Goal: Task Accomplishment & Management: Manage account settings

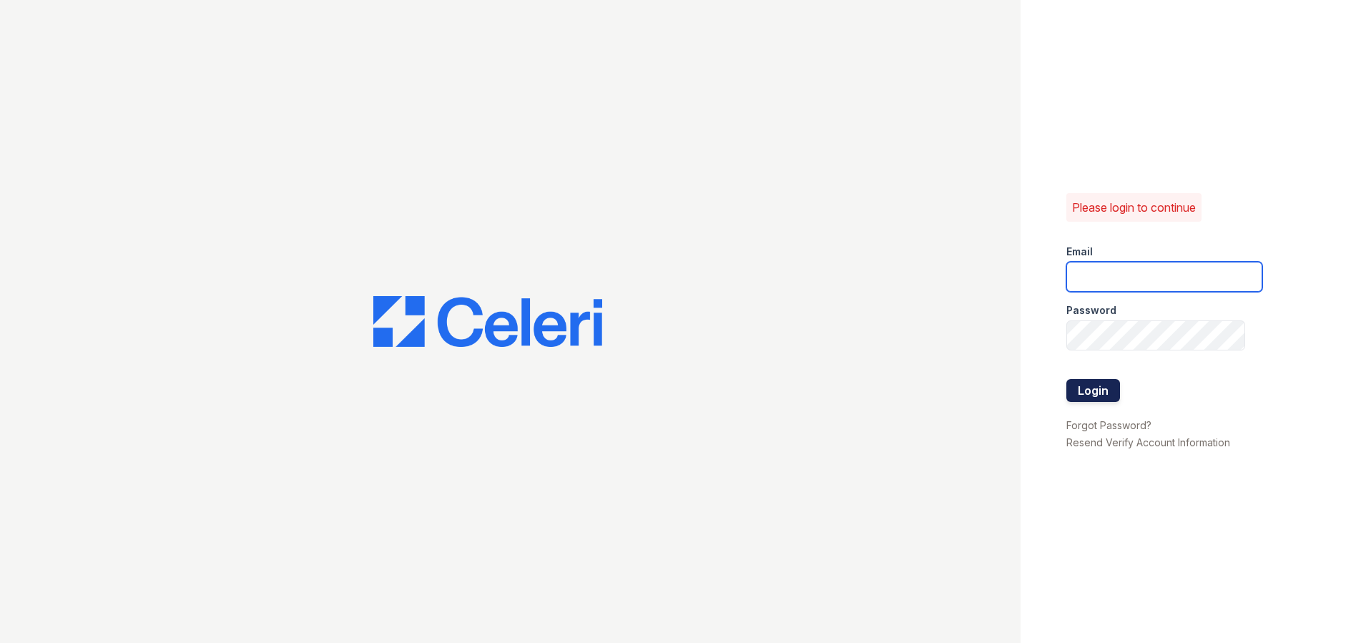
type input "[EMAIL_ADDRESS][DOMAIN_NAME]"
click at [1099, 390] on button "Login" at bounding box center [1094, 390] width 54 height 23
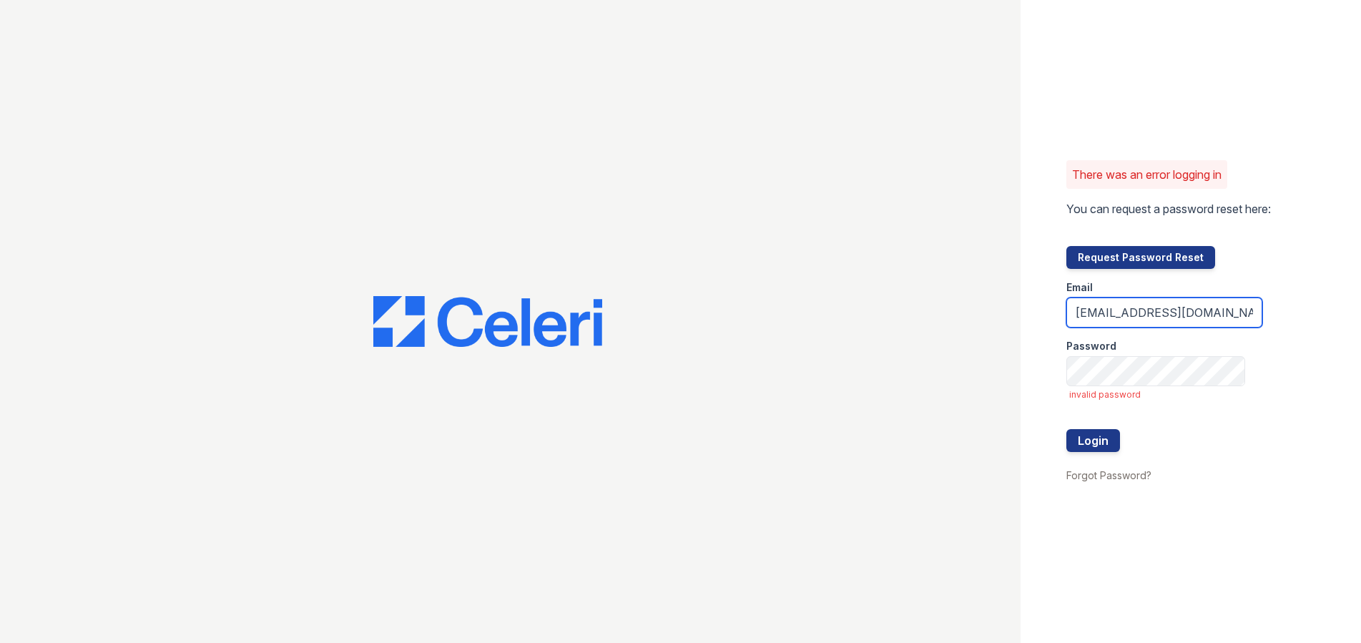
click at [1112, 313] on input "[EMAIL_ADDRESS][DOMAIN_NAME]" at bounding box center [1165, 313] width 196 height 30
type input "evoke2@cafmanagement.com"
click at [1122, 444] on form "Email evoke2@cafmanagement.com Password invalid password Login" at bounding box center [1165, 367] width 196 height 197
click at [1116, 446] on button "Login" at bounding box center [1094, 440] width 54 height 23
click at [1102, 445] on button "Login" at bounding box center [1094, 440] width 54 height 23
